Goal: Find contact information: Find contact information

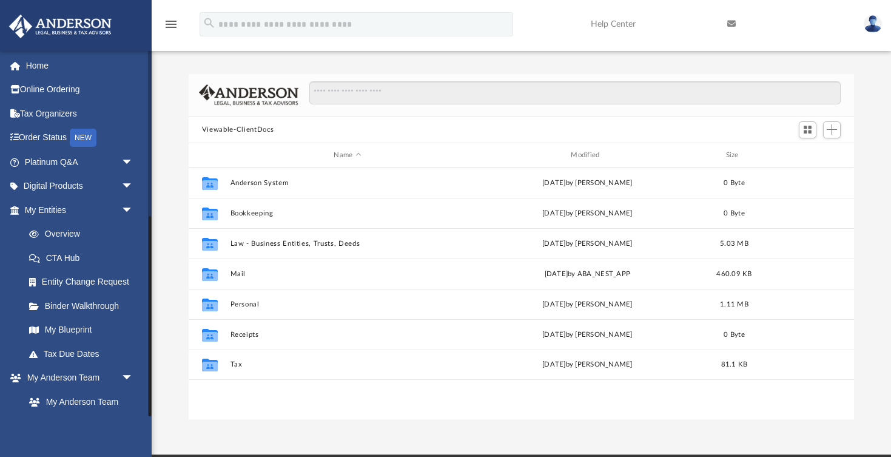
scroll to position [276, 665]
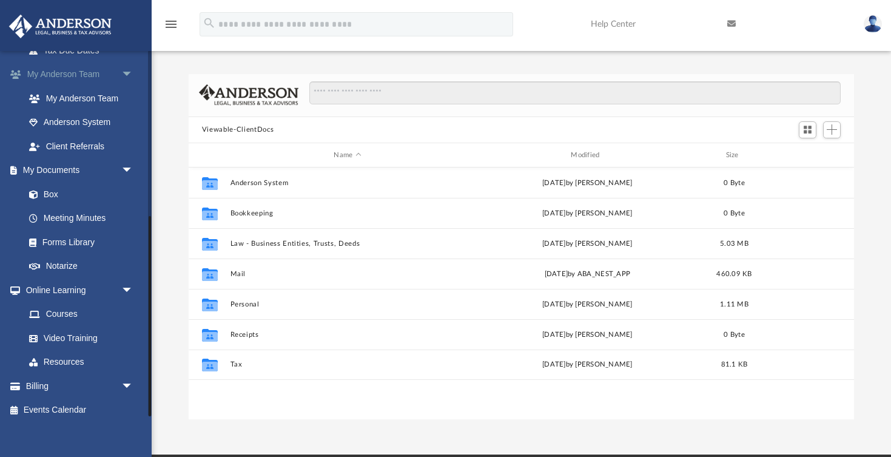
click at [84, 76] on link "My [PERSON_NAME] Team arrow_drop_down" at bounding box center [79, 74] width 143 height 24
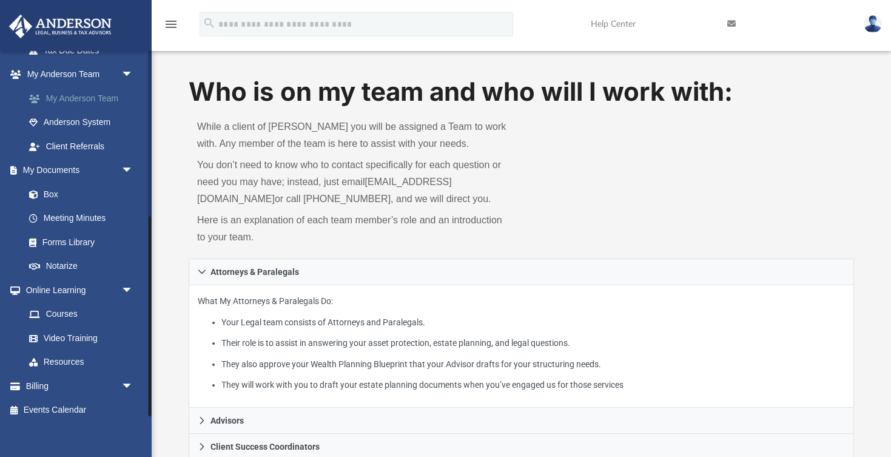
click at [110, 93] on link "My Anderson Team" at bounding box center [84, 98] width 135 height 24
click at [112, 93] on link "My Anderson Team" at bounding box center [84, 98] width 135 height 24
click at [81, 117] on link "Anderson System" at bounding box center [84, 122] width 135 height 24
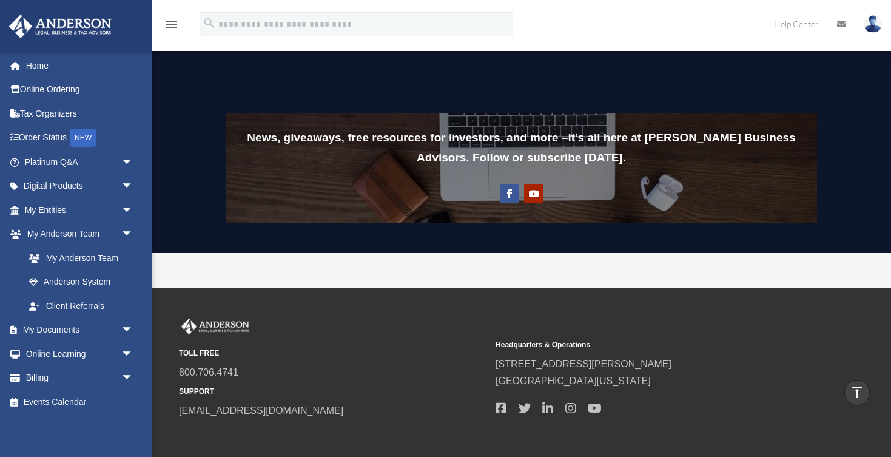
scroll to position [919, 0]
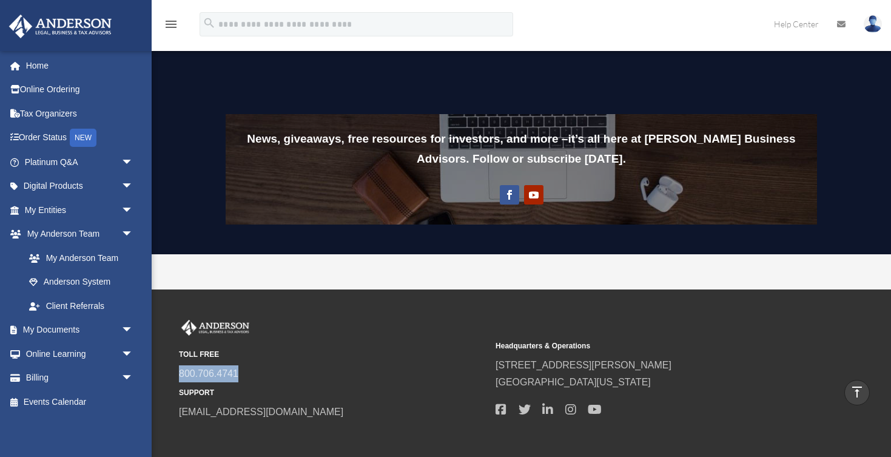
drag, startPoint x: 241, startPoint y: 370, endPoint x: 178, endPoint y: 369, distance: 63.1
click at [178, 369] on div "TOLL FREE 800.706.4741 SUPPORT [EMAIL_ADDRESS][DOMAIN_NAME] Headquarters & Oper…" at bounding box center [521, 370] width 703 height 101
copy link "800.706.4741"
click at [353, 333] on div "TOLL FREE 800.706.4741 SUPPORT [EMAIL_ADDRESS][DOMAIN_NAME]" at bounding box center [333, 370] width 308 height 101
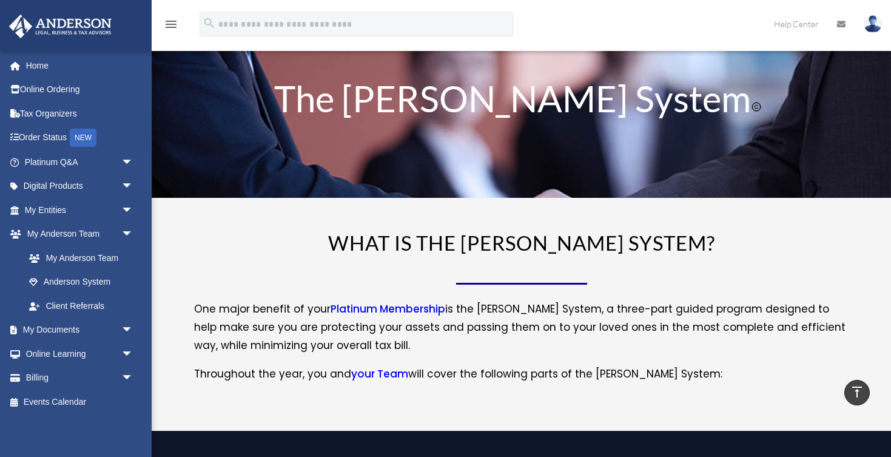
scroll to position [0, 0]
click at [42, 67] on link "Home" at bounding box center [79, 65] width 143 height 24
click at [797, 25] on link "Help Center" at bounding box center [796, 24] width 63 height 48
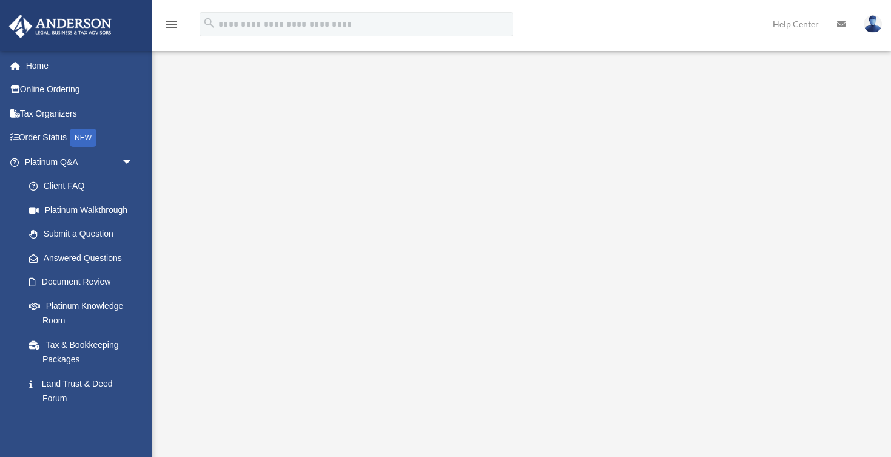
click at [810, 22] on link "Help Center" at bounding box center [796, 24] width 64 height 48
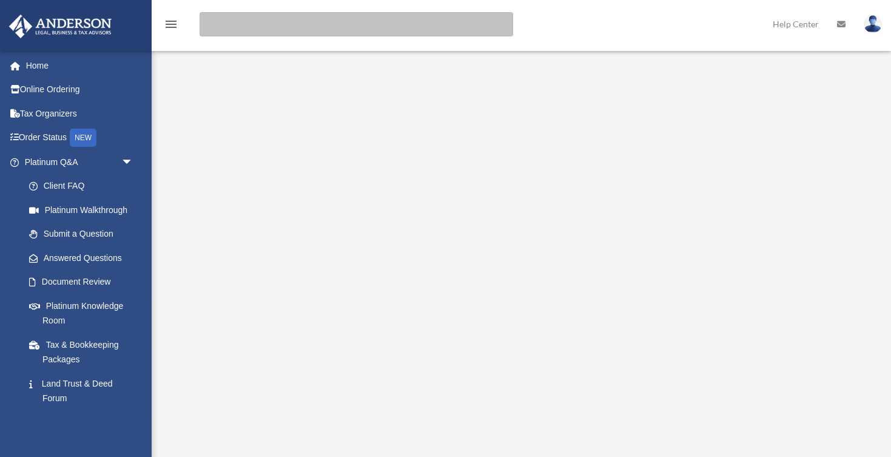
click at [340, 23] on input "search" at bounding box center [357, 24] width 314 height 24
type input "**********"
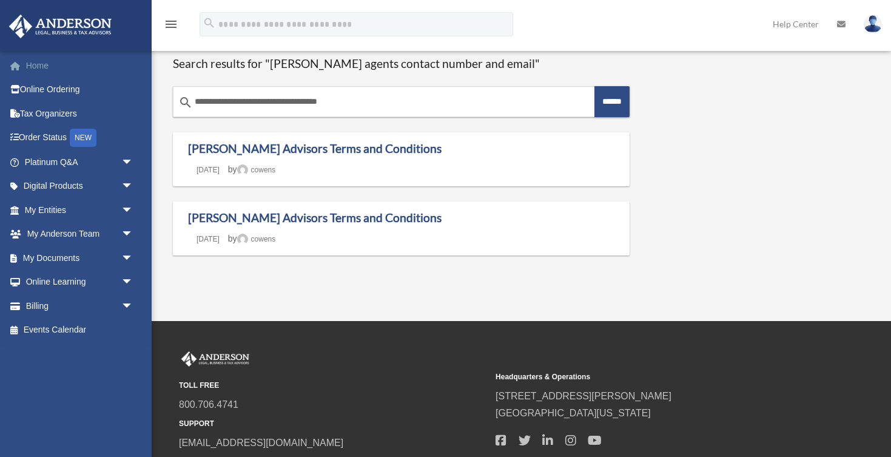
click at [57, 61] on link "Home" at bounding box center [79, 65] width 143 height 24
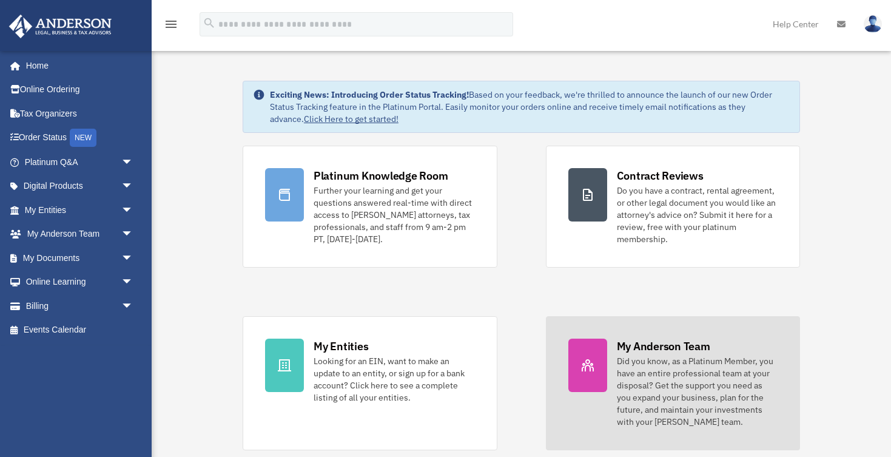
click at [663, 336] on link "My [PERSON_NAME] Team Did you know, as a Platinum Member, you have an entire pr…" at bounding box center [673, 383] width 255 height 134
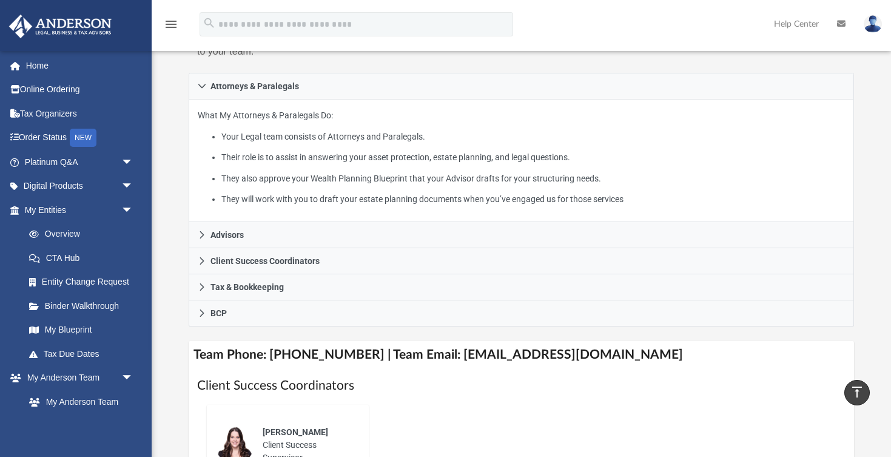
scroll to position [188, 0]
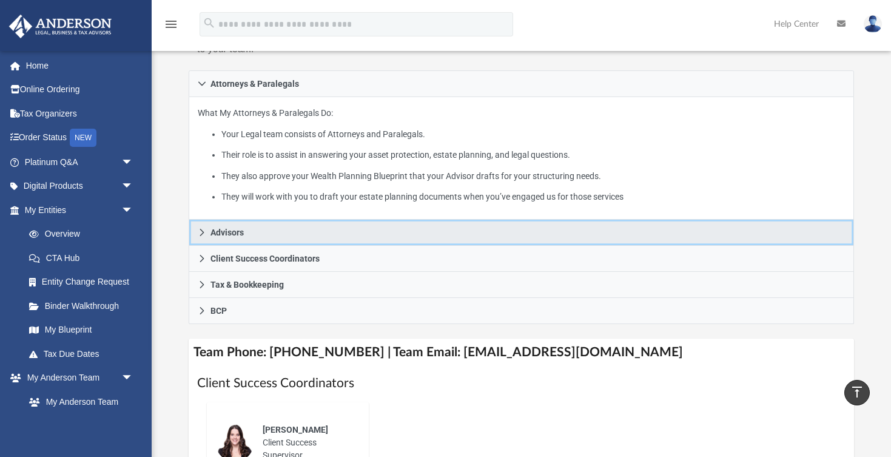
click at [196, 229] on link "Advisors" at bounding box center [521, 233] width 665 height 26
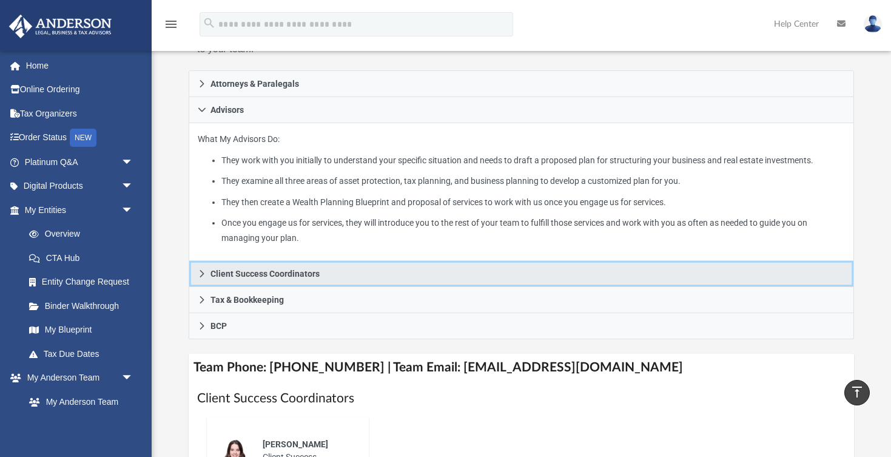
click at [206, 272] on icon at bounding box center [202, 273] width 8 height 8
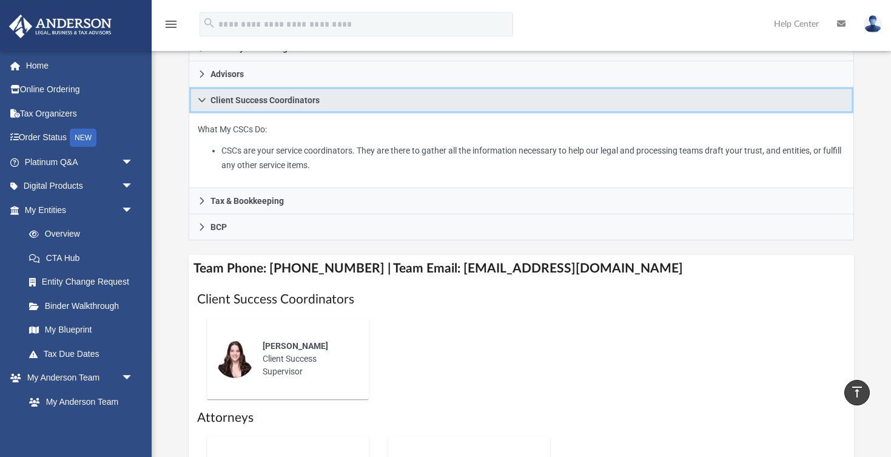
scroll to position [227, 0]
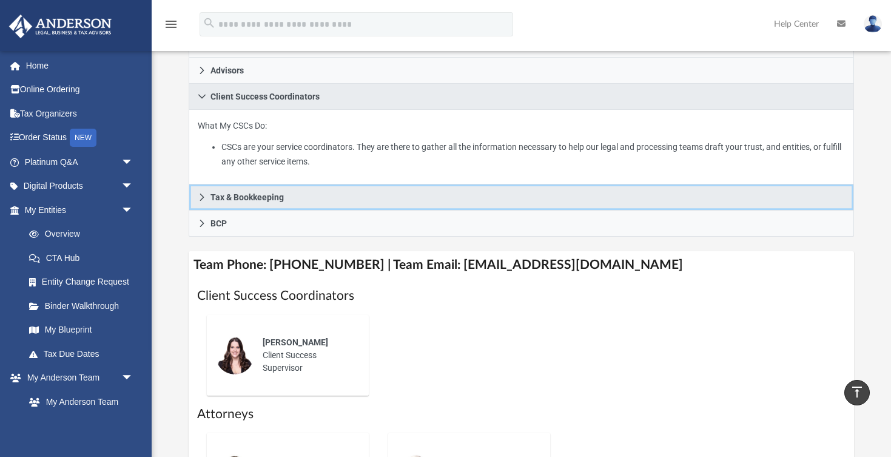
click at [204, 193] on icon at bounding box center [202, 197] width 8 height 8
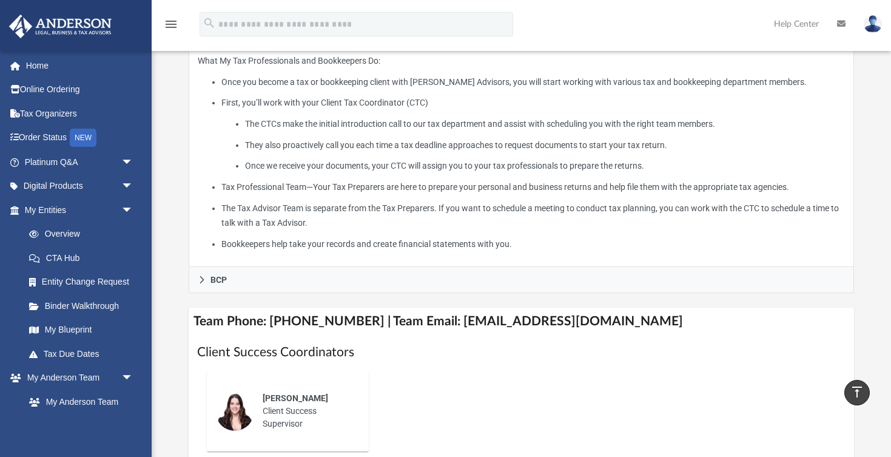
scroll to position [323, 0]
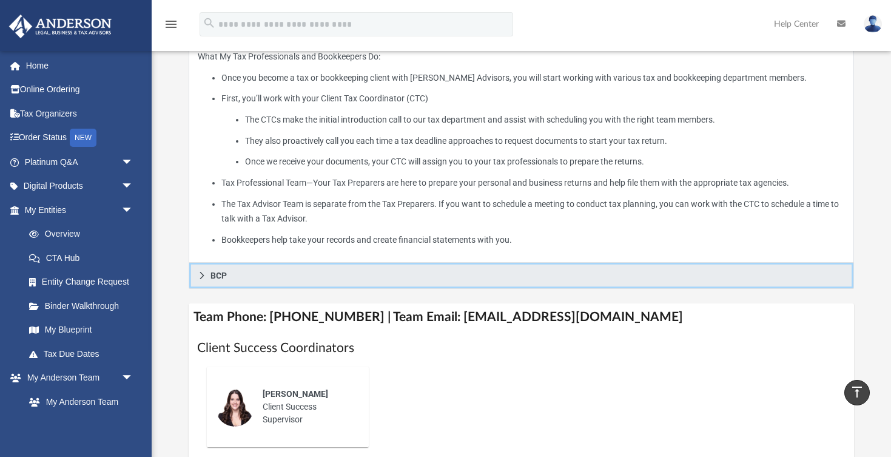
click at [203, 271] on icon at bounding box center [202, 275] width 8 height 8
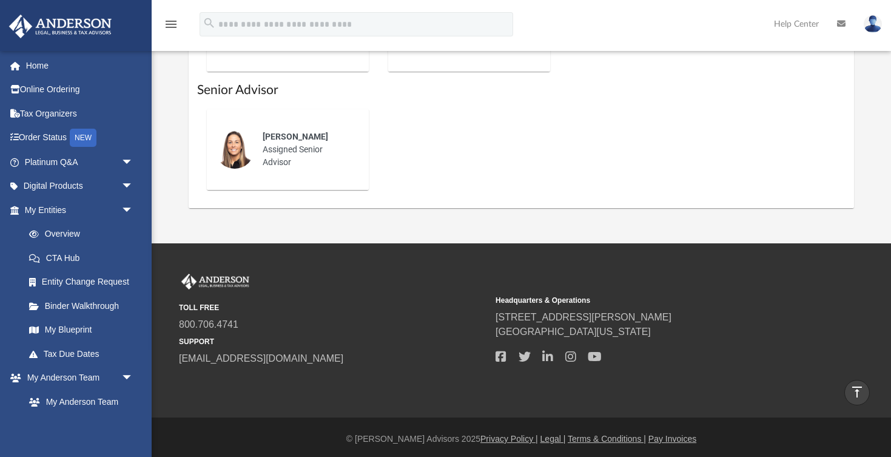
scroll to position [656, 0]
drag, startPoint x: 305, startPoint y: 353, endPoint x: 177, endPoint y: 352, distance: 128.0
click at [177, 352] on div "TOLL FREE 800.706.4741 SUPPORT info@andersonadvisors.com Headquarters & Operati…" at bounding box center [521, 320] width 703 height 92
copy link "[EMAIL_ADDRESS][DOMAIN_NAME]"
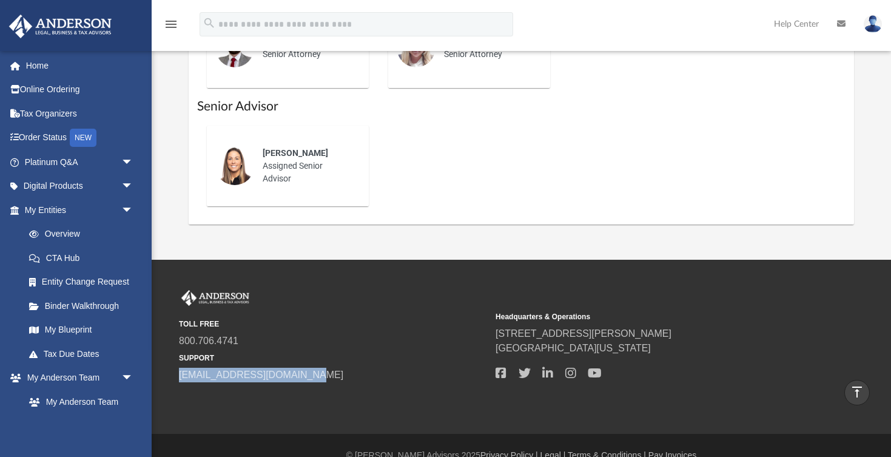
scroll to position [639, 0]
